Goal: Task Accomplishment & Management: Use online tool/utility

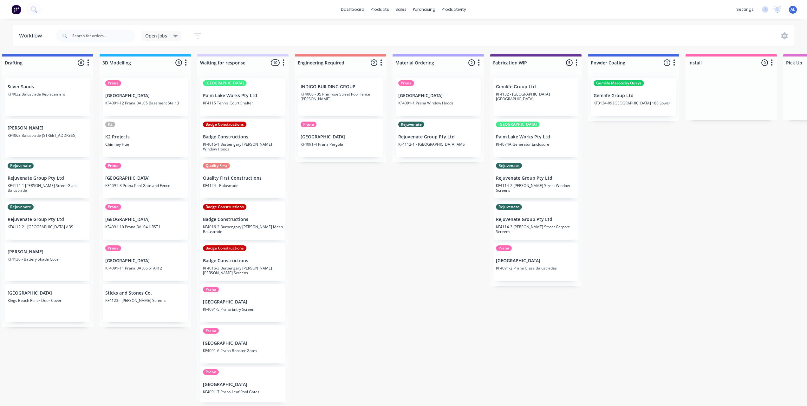
click at [546, 89] on div "Gemlife Group Ltd KF4132 - Highfield Heights Flue" at bounding box center [536, 97] width 85 height 38
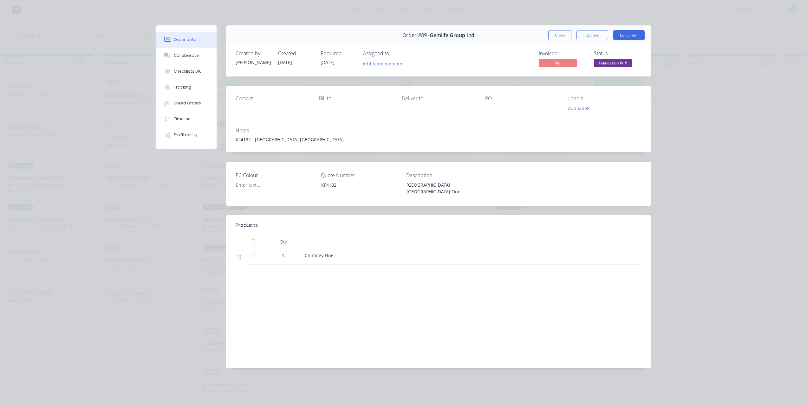
click at [499, 34] on div "Order #89 - Gemlife Group Ltd Close Options Edit Order" at bounding box center [438, 35] width 425 height 20
click at [255, 184] on div at bounding box center [270, 184] width 79 height 9
click at [520, 37] on div "Order #89 - Gemlife Group Ltd Close Options Edit Order" at bounding box center [438, 35] width 425 height 20
click at [554, 34] on button "Close" at bounding box center [559, 35] width 23 height 10
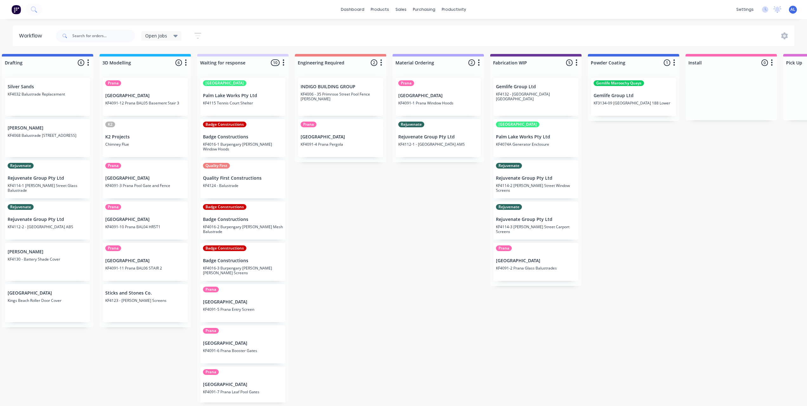
click at [348, 227] on div "Submitted 8 Status colour #273444 hex #273444 Save Cancel Summaries Total order…" at bounding box center [547, 228] width 1518 height 348
click at [363, 209] on div "Submitted 8 Status colour #273444 hex #273444 Save Cancel Summaries Total order…" at bounding box center [547, 228] width 1518 height 348
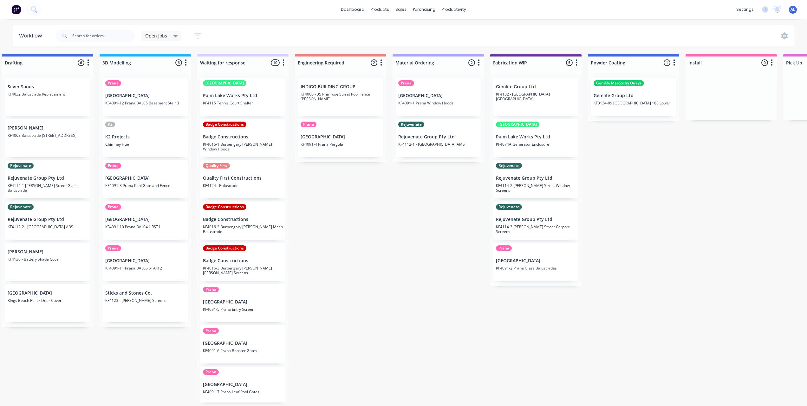
click at [338, 213] on div "Submitted 8 Status colour #273444 hex #273444 Save Cancel Summaries Total order…" at bounding box center [547, 228] width 1518 height 348
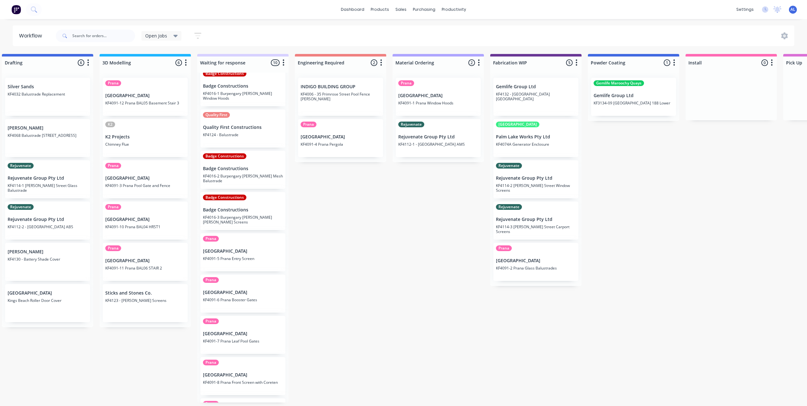
scroll to position [0, 0]
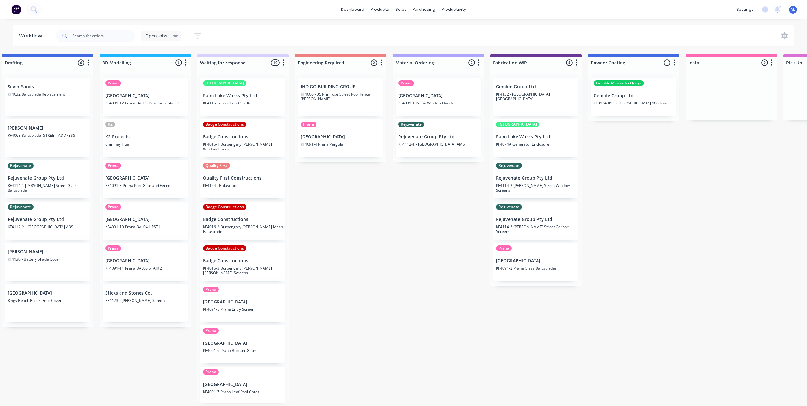
click at [391, 231] on div "Submitted 8 Status colour #273444 hex #273444 Save Cancel Summaries Total order…" at bounding box center [547, 228] width 1518 height 348
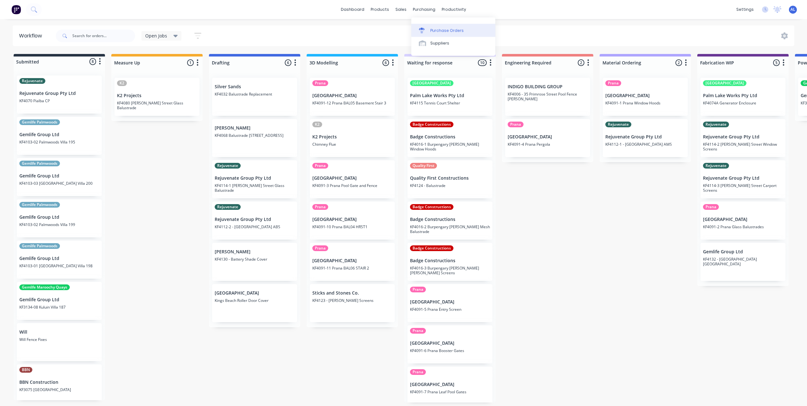
click at [429, 32] on link "Purchase Orders" at bounding box center [453, 30] width 84 height 13
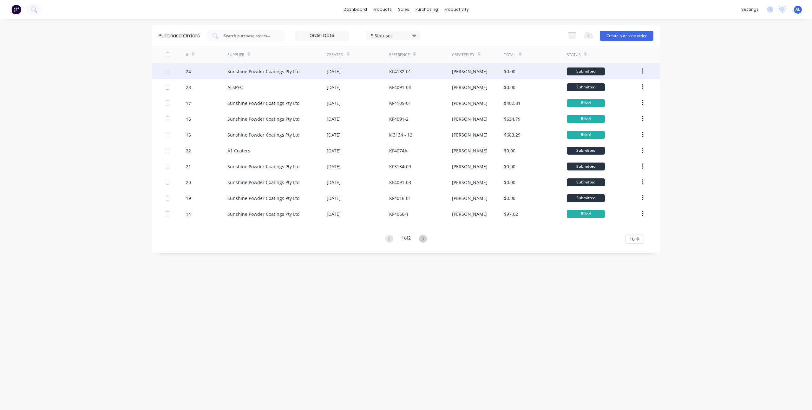
click at [376, 70] on div "[DATE]" at bounding box center [358, 71] width 62 height 16
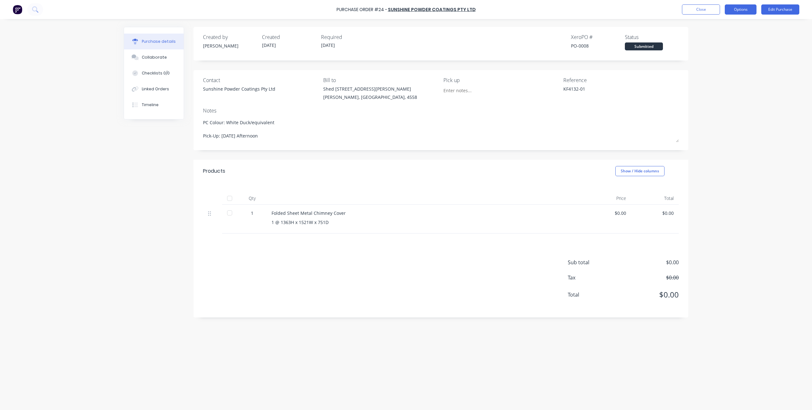
click at [741, 10] on button "Options" at bounding box center [741, 9] width 32 height 10
click at [725, 27] on div "Print / Email" at bounding box center [726, 25] width 49 height 9
click at [720, 47] on div "Without pricing" at bounding box center [726, 51] width 49 height 9
type textarea "x"
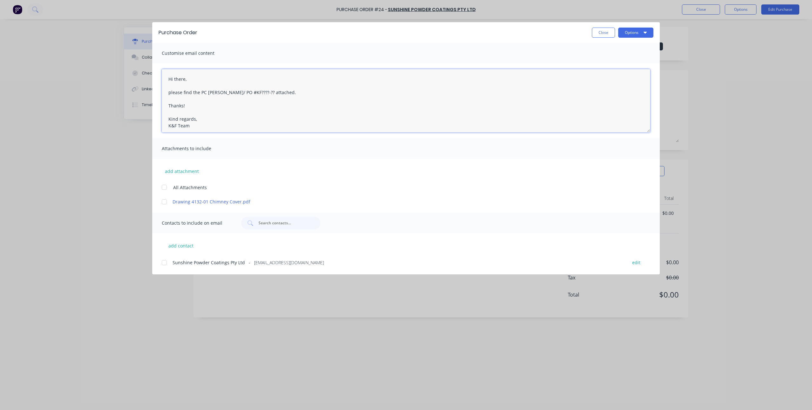
drag, startPoint x: 251, startPoint y: 94, endPoint x: 239, endPoint y: 94, distance: 11.8
click at [239, 94] on textarea "Hi there, please find the PC [PERSON_NAME]/ PO #KF????-?? attached. Thanks! Kin…" at bounding box center [406, 100] width 489 height 63
click at [232, 94] on textarea "Hi there, please find the PC docket/ PO #KF4132-01 attached. Thanks! Kind regar…" at bounding box center [406, 100] width 489 height 63
type textarea "Hi there, please find the PC docket #KF4132-01 attached. Thanks! Kind regards, …"
click at [165, 203] on div at bounding box center [164, 202] width 13 height 13
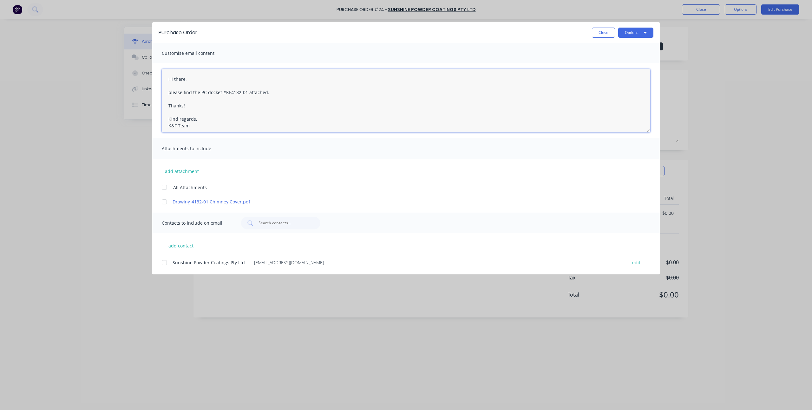
type textarea "x"
click at [164, 263] on div at bounding box center [164, 263] width 13 height 13
type textarea "Hi there, please find the PC docket #KF4132-01 attached. Thanks! Kind regards, …"
click at [635, 34] on button "Options" at bounding box center [635, 33] width 35 height 10
click at [621, 50] on div "Preview" at bounding box center [623, 48] width 49 height 9
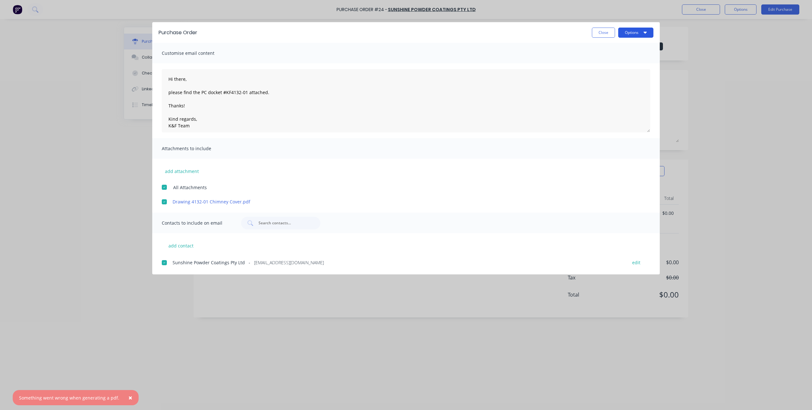
click at [630, 37] on button "Options" at bounding box center [635, 33] width 35 height 10
click at [620, 75] on div "Email" at bounding box center [623, 73] width 49 height 9
click at [603, 34] on button "Close" at bounding box center [603, 33] width 23 height 10
type textarea "x"
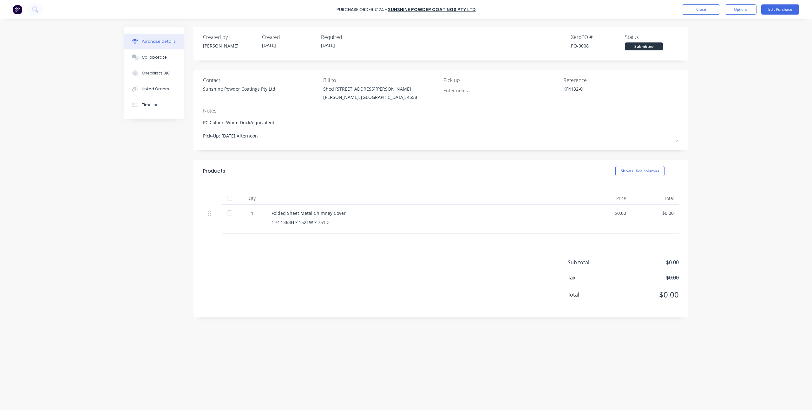
click at [718, 67] on div "Purchase Order #24 - Sunshine Powder Coatings Pty Ltd Close Options Edit Purcha…" at bounding box center [406, 205] width 812 height 410
click at [98, 187] on div "Purchase Order #24 - Sunshine Powder Coatings Pty Ltd Close Options Edit Purcha…" at bounding box center [406, 205] width 812 height 410
click at [99, 160] on div "Purchase Order #24 - Sunshine Powder Coatings Pty Ltd Close Options Edit Purcha…" at bounding box center [406, 205] width 812 height 410
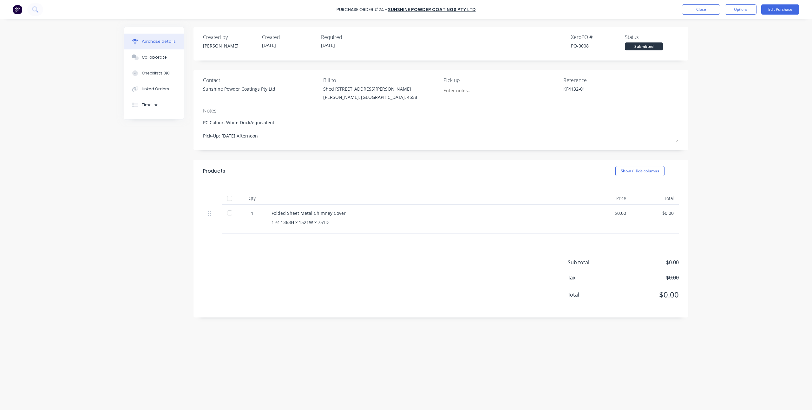
click at [722, 116] on div "Purchase Order #24 - Sunshine Powder Coatings Pty Ltd Close Options Edit Purcha…" at bounding box center [406, 205] width 812 height 410
click at [704, 11] on button "Close" at bounding box center [701, 9] width 38 height 10
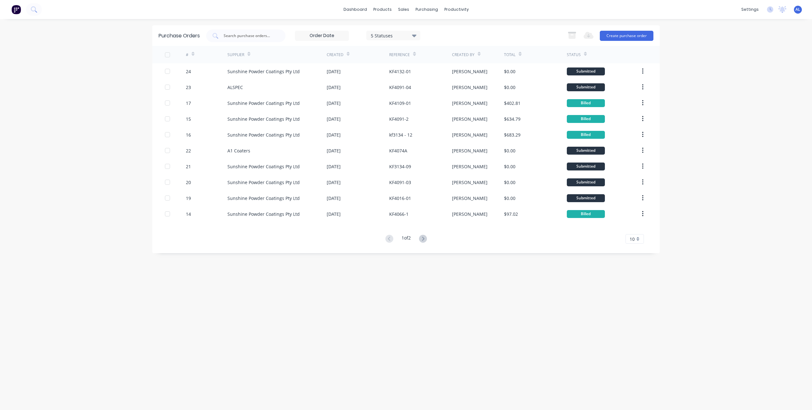
click at [92, 150] on div "dashboard products sales purchasing productivity dashboard products Product Cat…" at bounding box center [406, 205] width 812 height 410
click at [95, 82] on div "dashboard products sales purchasing productivity dashboard products Product Cat…" at bounding box center [406, 205] width 812 height 410
